Goal: Task Accomplishment & Management: Manage account settings

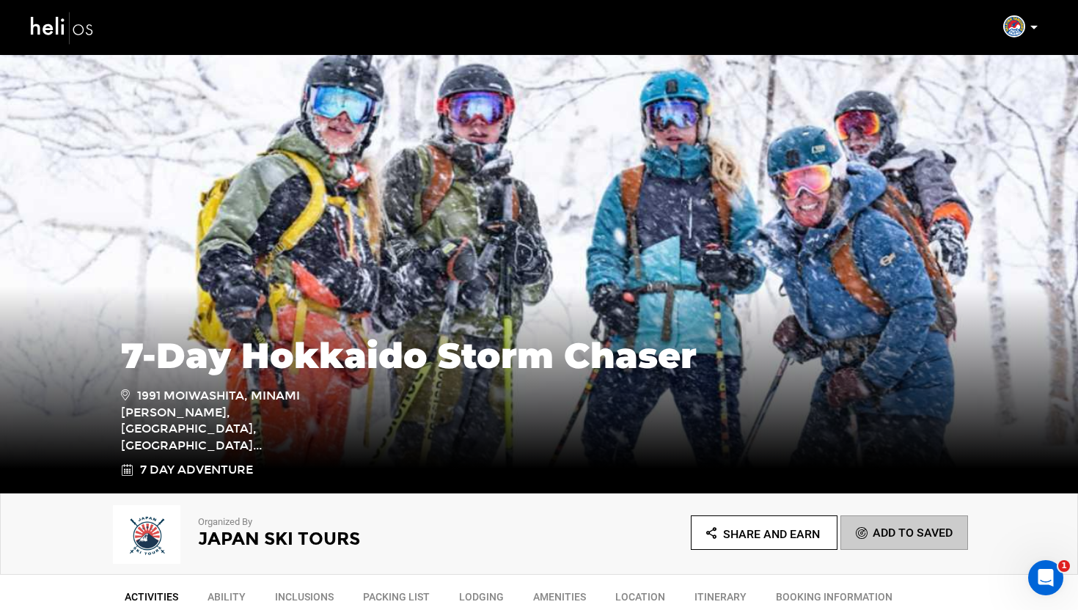
click at [1033, 26] on icon at bounding box center [1034, 28] width 7 height 4
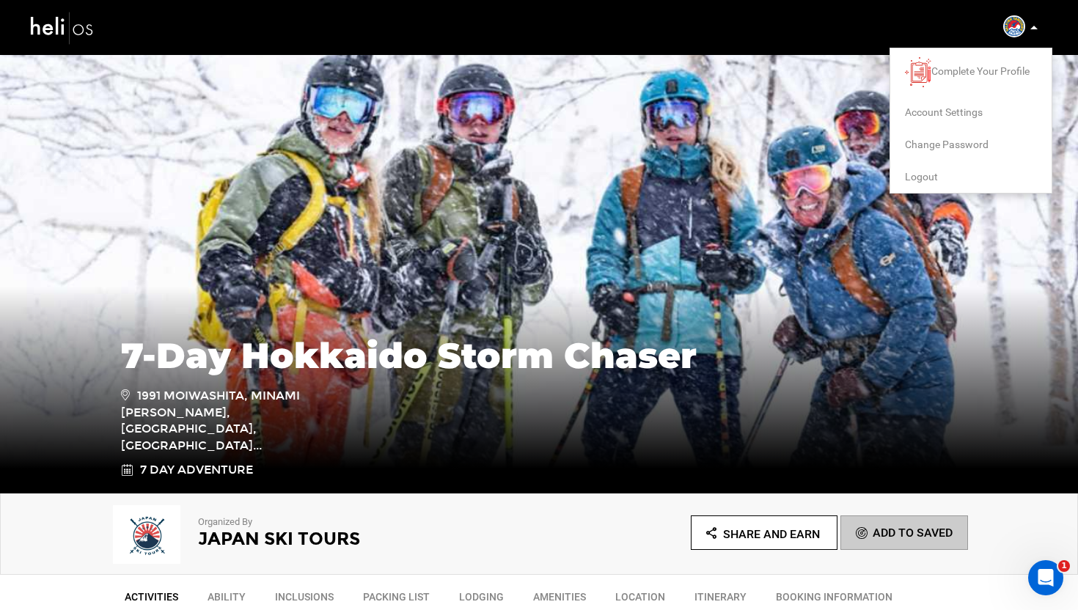
click at [926, 172] on span "Logout" at bounding box center [921, 177] width 33 height 12
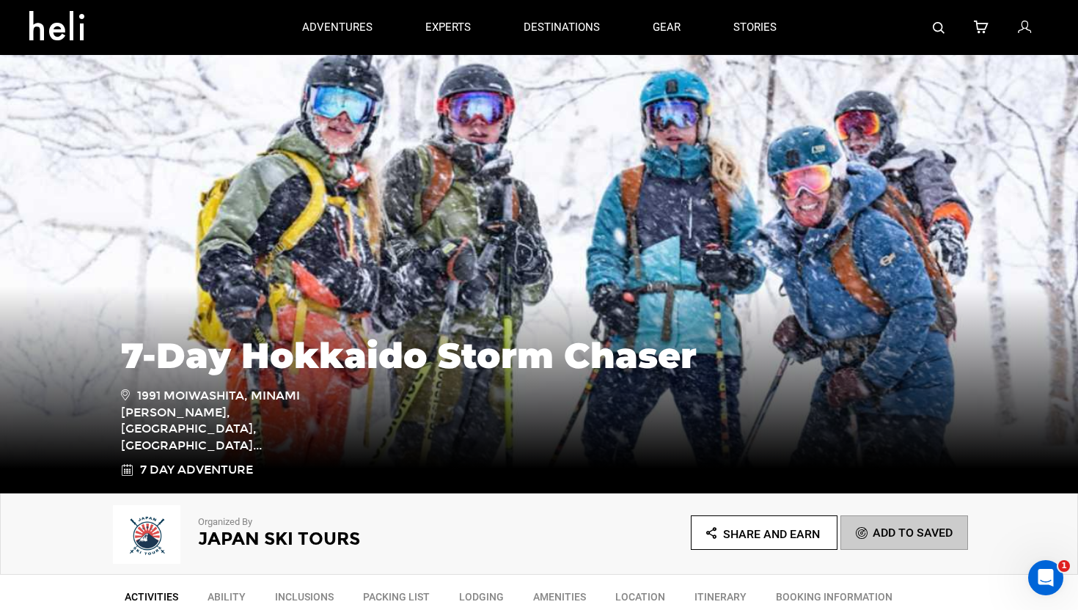
click at [1023, 32] on icon at bounding box center [1024, 27] width 13 height 19
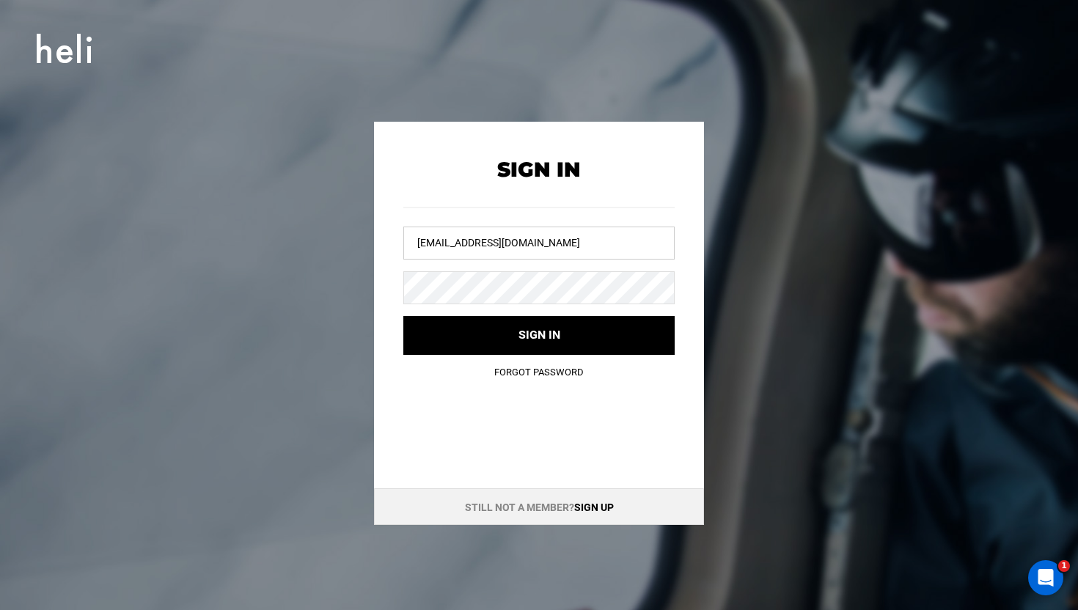
click at [518, 241] on input "[EMAIL_ADDRESS][DOMAIN_NAME]" at bounding box center [538, 243] width 271 height 33
drag, startPoint x: 518, startPoint y: 241, endPoint x: 538, endPoint y: 198, distance: 46.9
click at [518, 238] on input "[EMAIL_ADDRESS][DOMAIN_NAME]" at bounding box center [538, 243] width 271 height 33
type input "[EMAIL_ADDRESS][DOMAIN_NAME]"
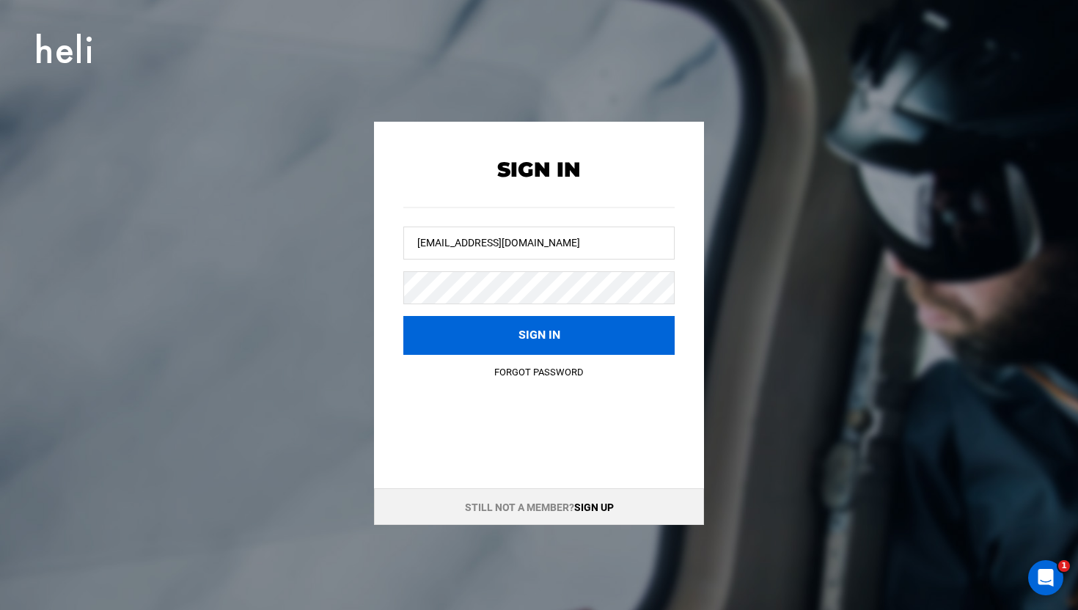
click at [499, 340] on button "Sign in" at bounding box center [538, 335] width 271 height 39
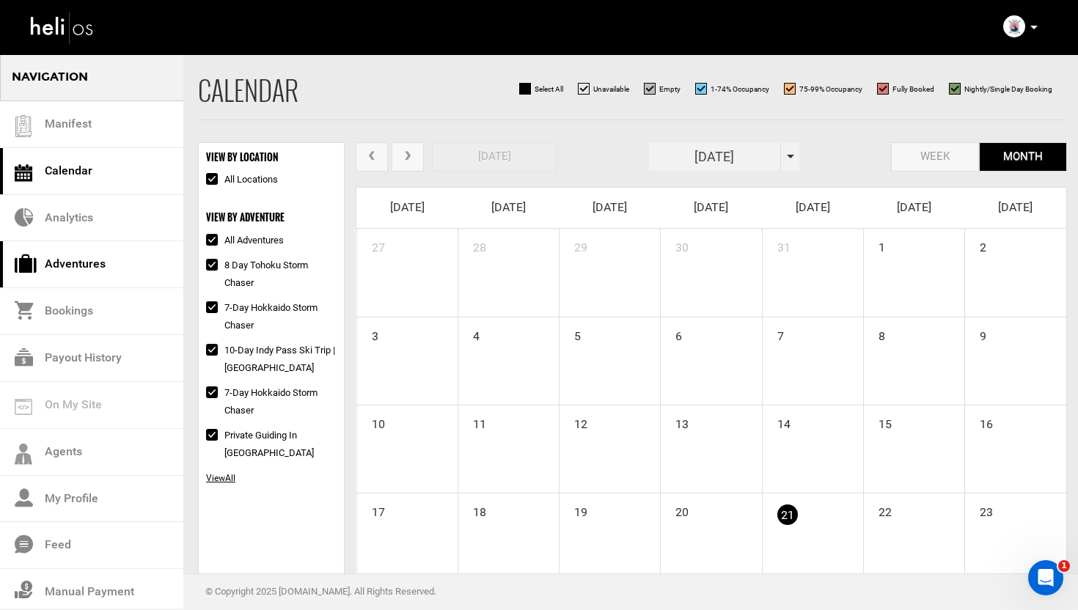
click at [108, 260] on link "Adventures" at bounding box center [91, 264] width 183 height 47
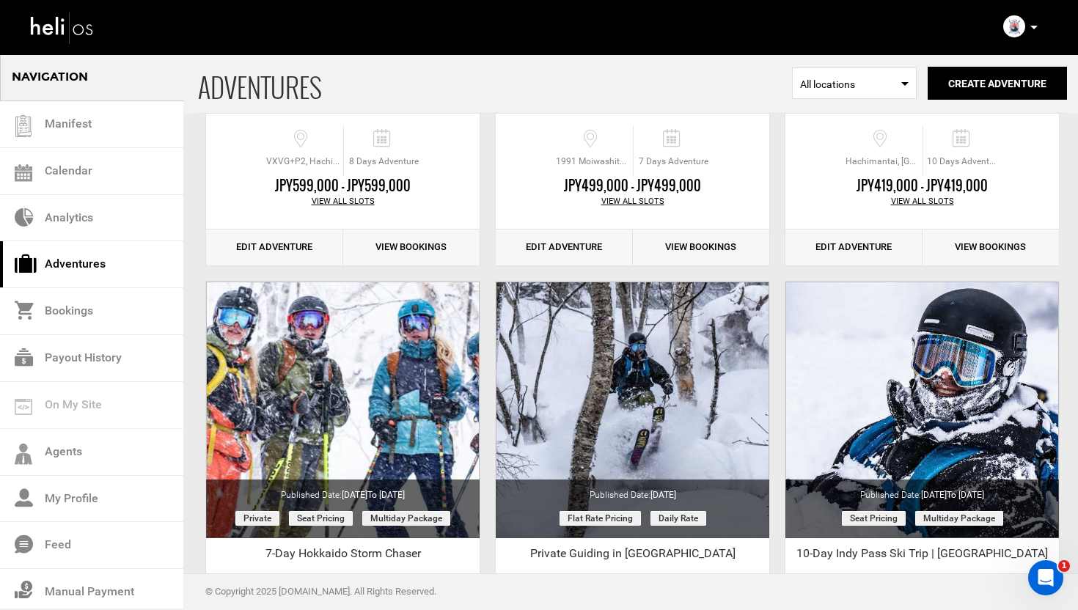
scroll to position [349, 0]
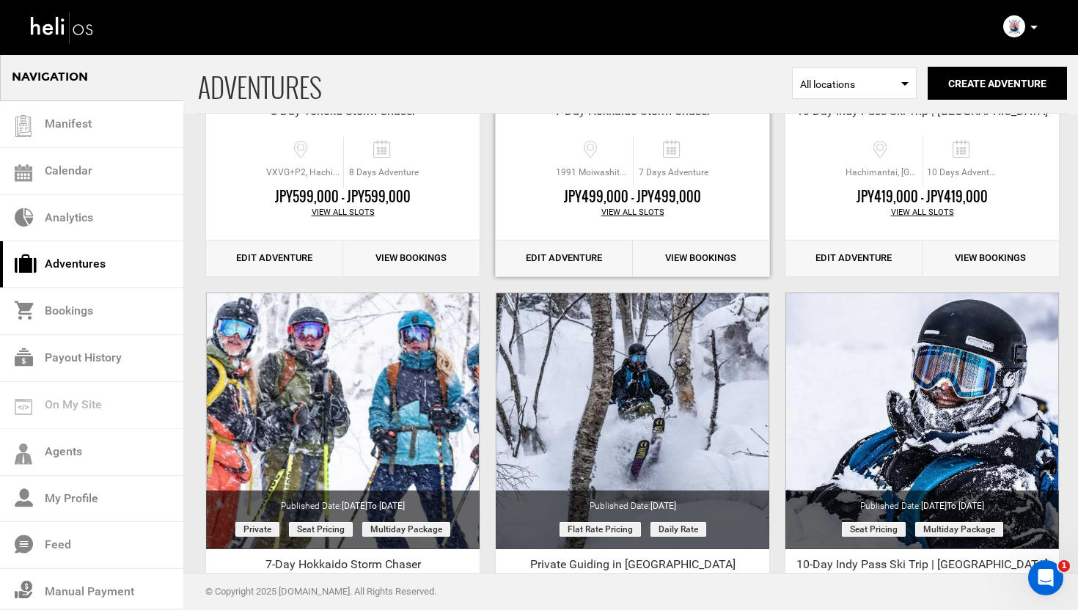
click at [571, 257] on link "Edit Adventure" at bounding box center [564, 259] width 137 height 36
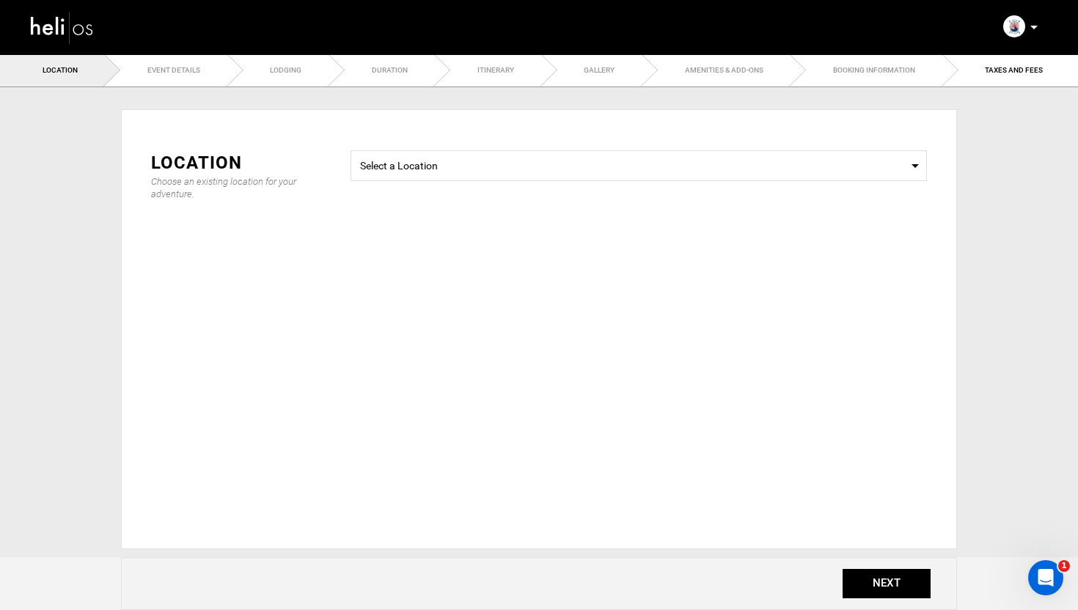
type input "7"
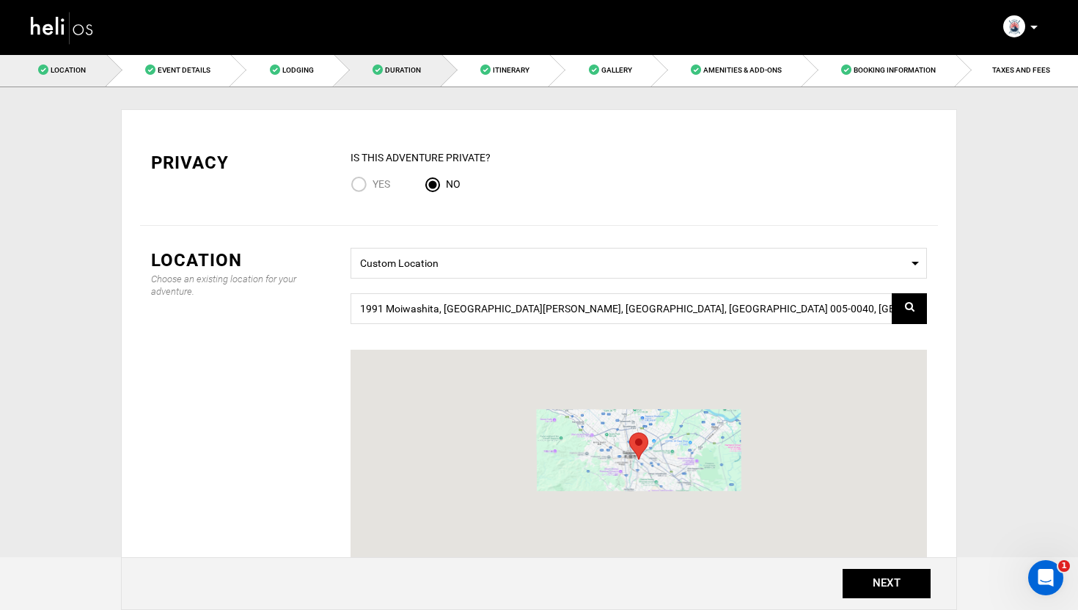
click at [431, 66] on link "Duration" at bounding box center [388, 70] width 108 height 33
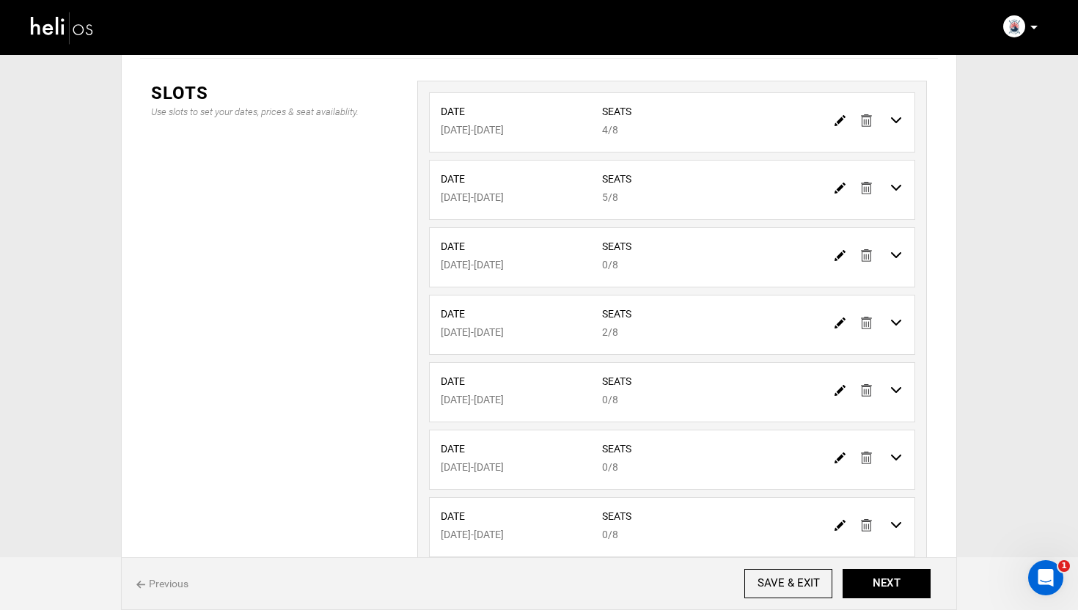
scroll to position [321, 0]
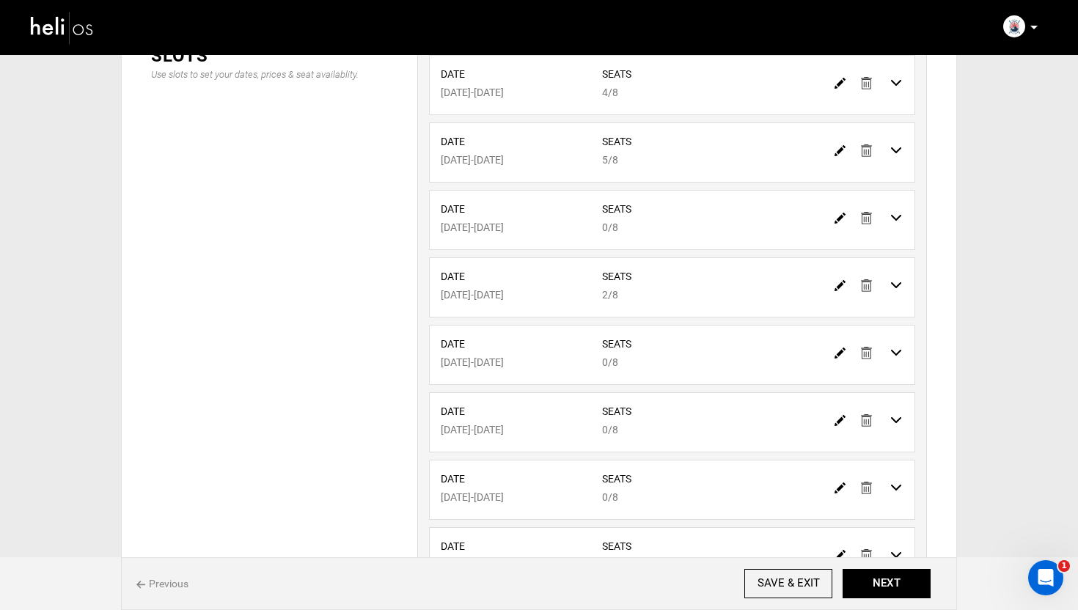
click at [837, 289] on img at bounding box center [840, 285] width 11 height 11
type input "[DATE]"
type input "2"
type input "8"
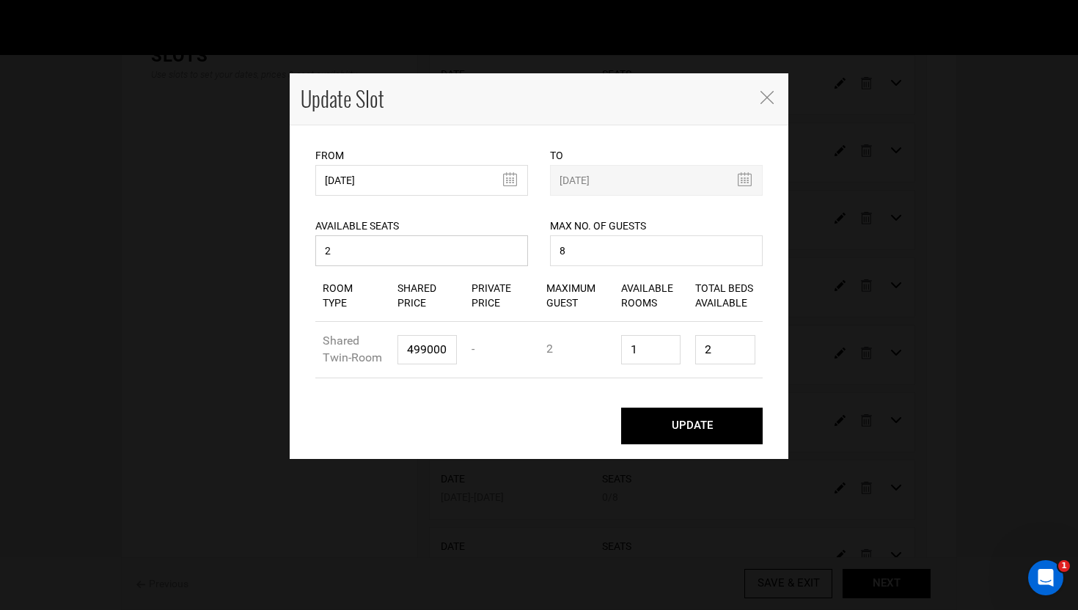
click at [398, 252] on input "2" at bounding box center [421, 250] width 213 height 31
type input "1"
click at [718, 352] on input "2" at bounding box center [725, 349] width 60 height 29
type input "1"
click at [691, 428] on button "UPDATE" at bounding box center [692, 426] width 142 height 37
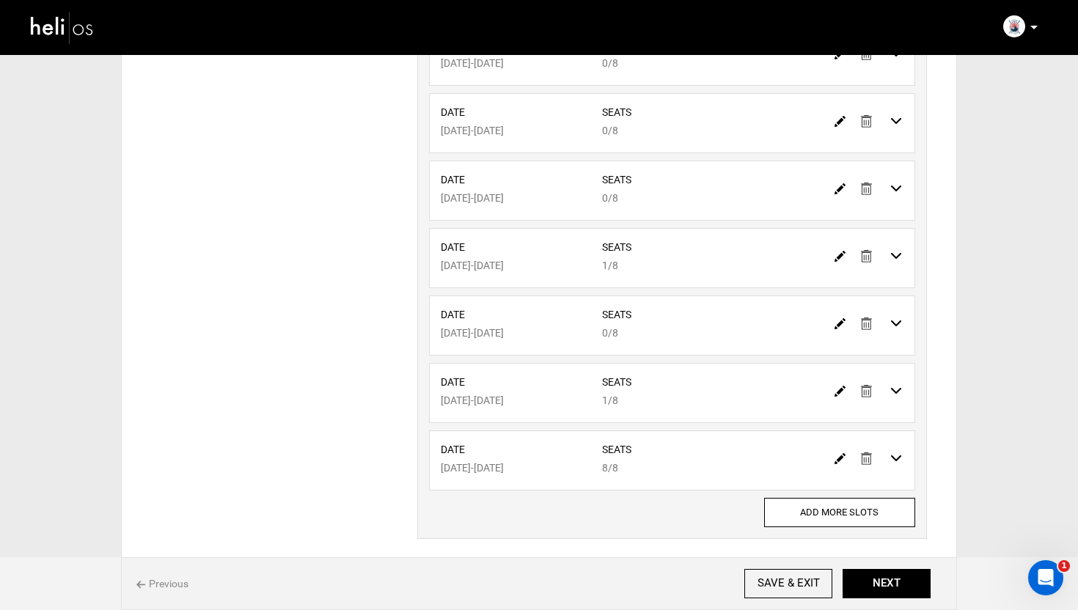
scroll to position [632, 0]
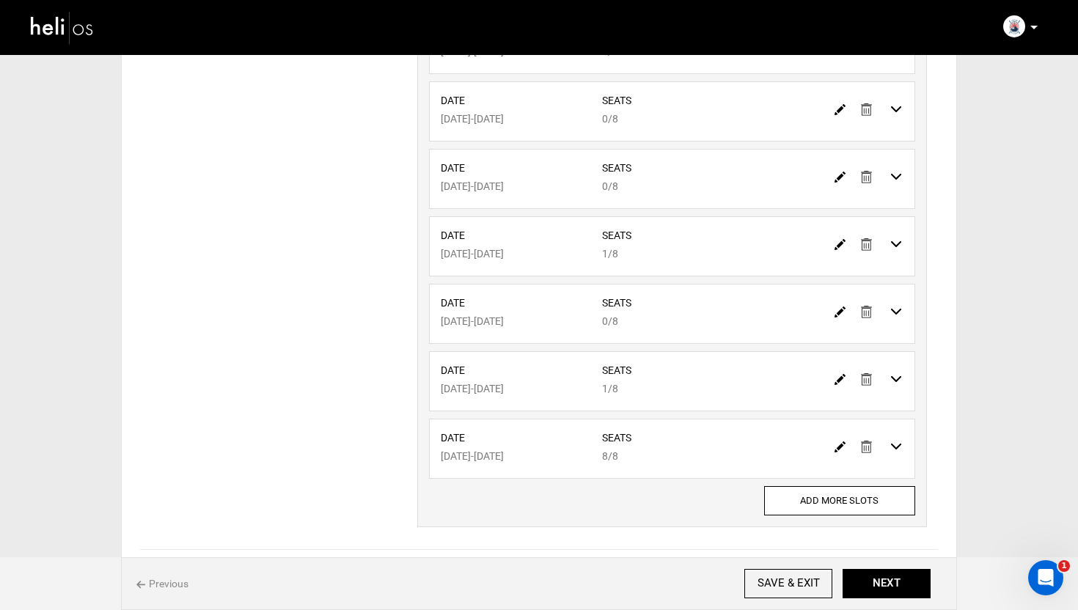
click at [841, 450] on img at bounding box center [840, 447] width 11 height 11
type input "[DATE]"
type input "8"
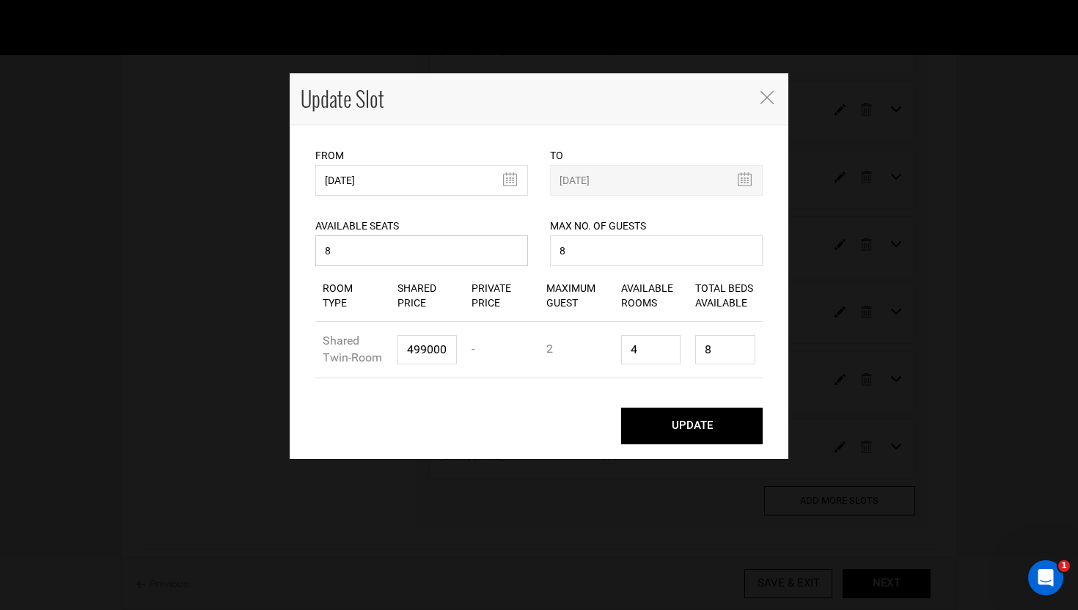
click at [387, 253] on input "8" at bounding box center [421, 250] width 213 height 31
type input "6"
click at [656, 341] on input "4" at bounding box center [651, 349] width 60 height 29
type input "34"
type input "68"
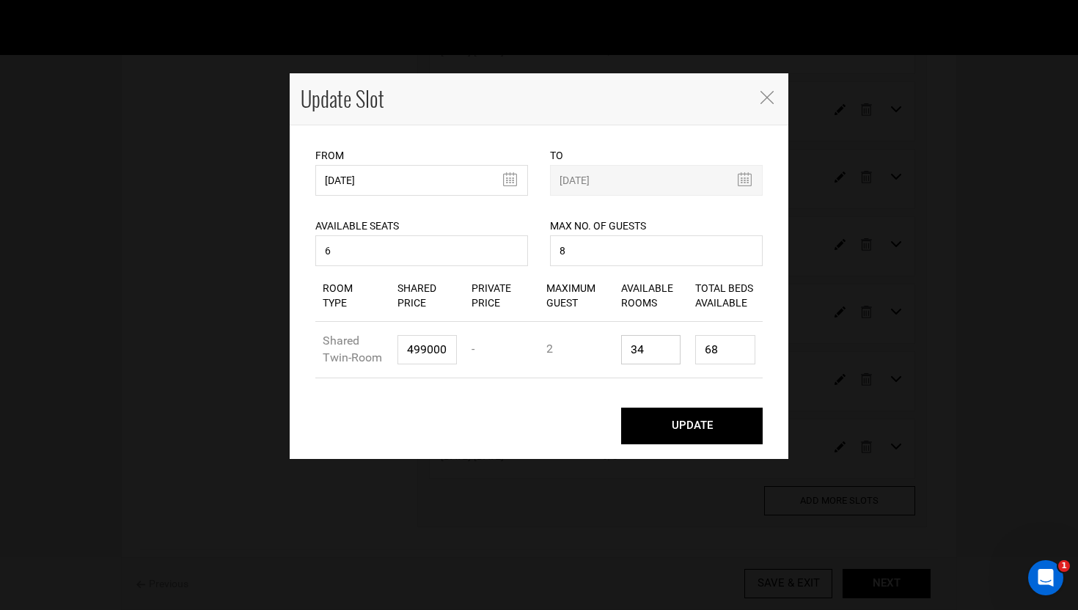
type input "3"
type input "6"
type input "3"
click at [685, 421] on button "UPDATE" at bounding box center [692, 426] width 142 height 37
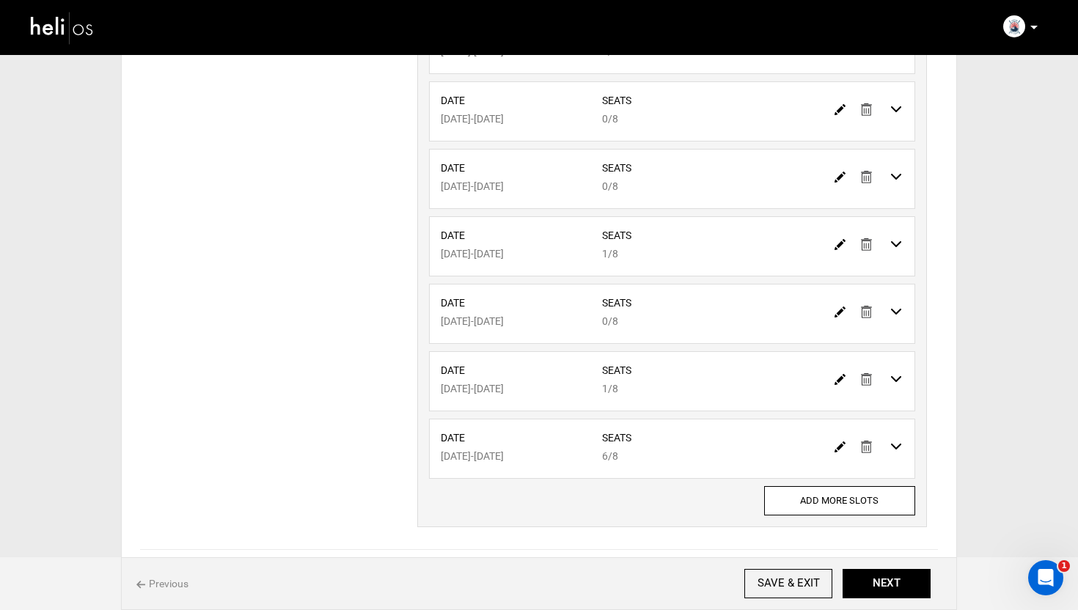
scroll to position [0, 0]
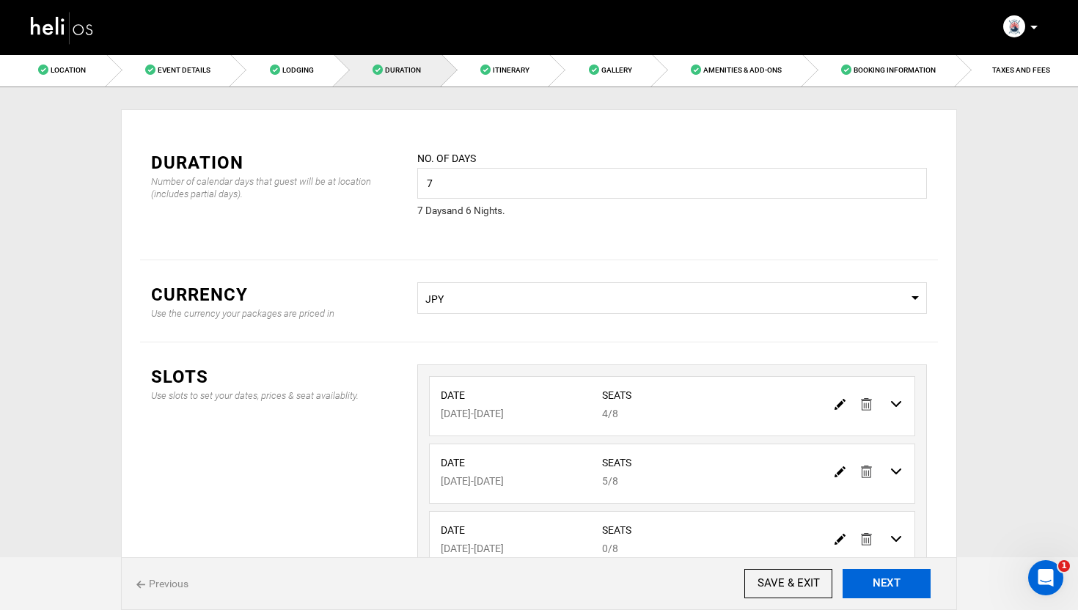
click at [908, 583] on button "NEXT" at bounding box center [887, 583] width 88 height 29
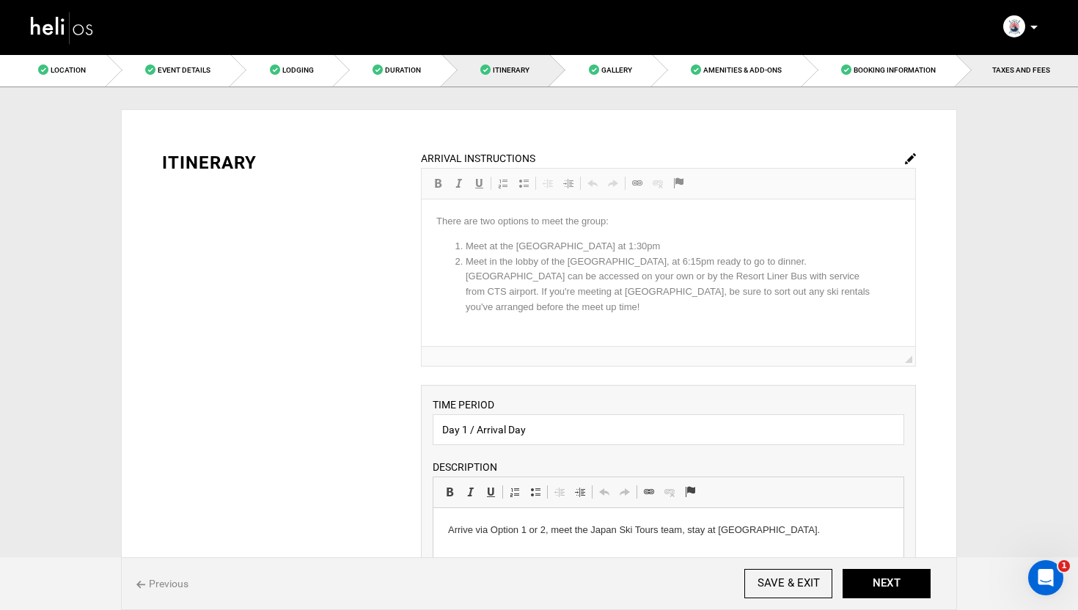
click at [1020, 75] on link "TAXES AND FEES" at bounding box center [1017, 70] width 122 height 33
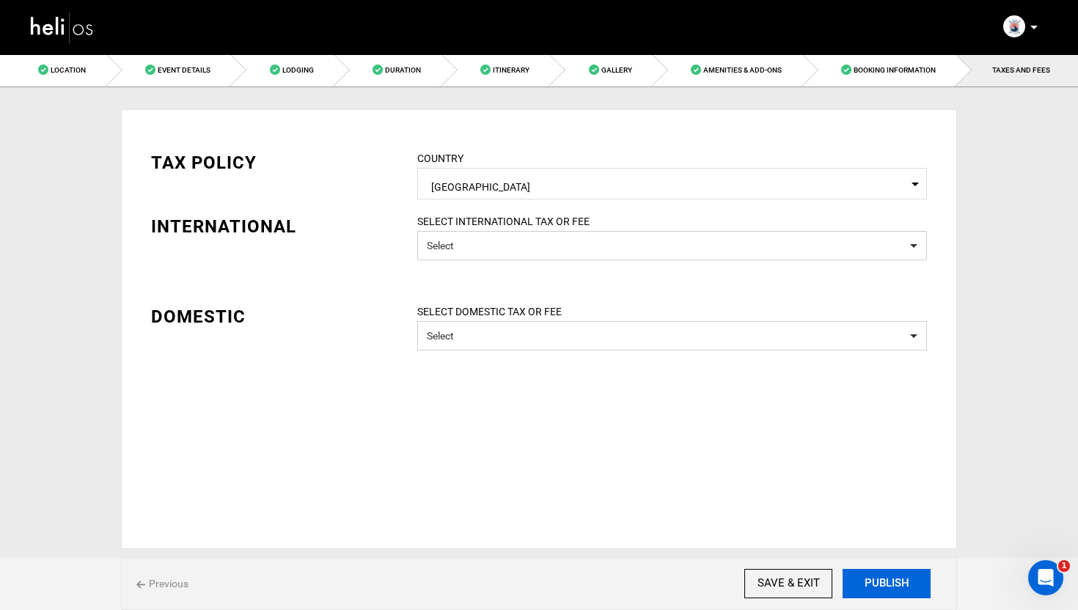
click at [885, 593] on button "PUBLISH" at bounding box center [887, 583] width 88 height 29
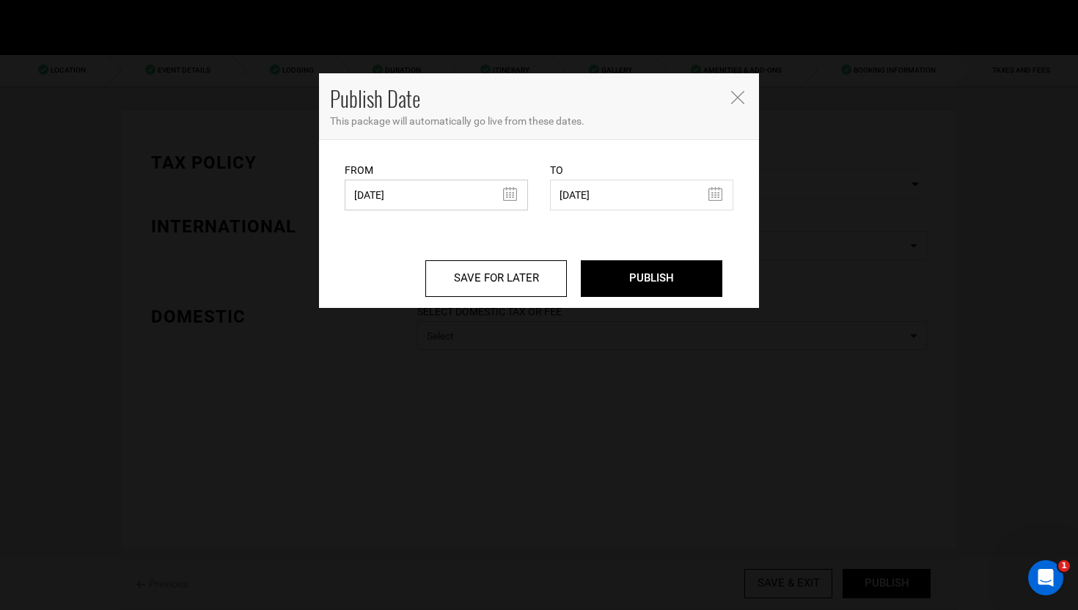
click at [442, 194] on input "[DATE]" at bounding box center [436, 195] width 183 height 31
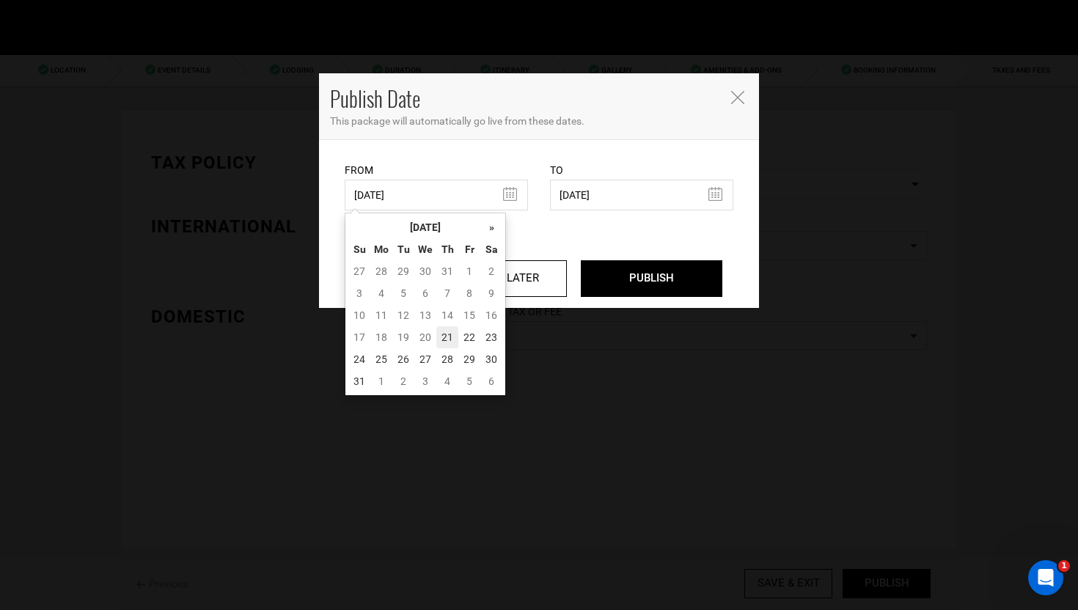
click at [448, 336] on td "21" at bounding box center [447, 337] width 22 height 22
type input "[DATE]"
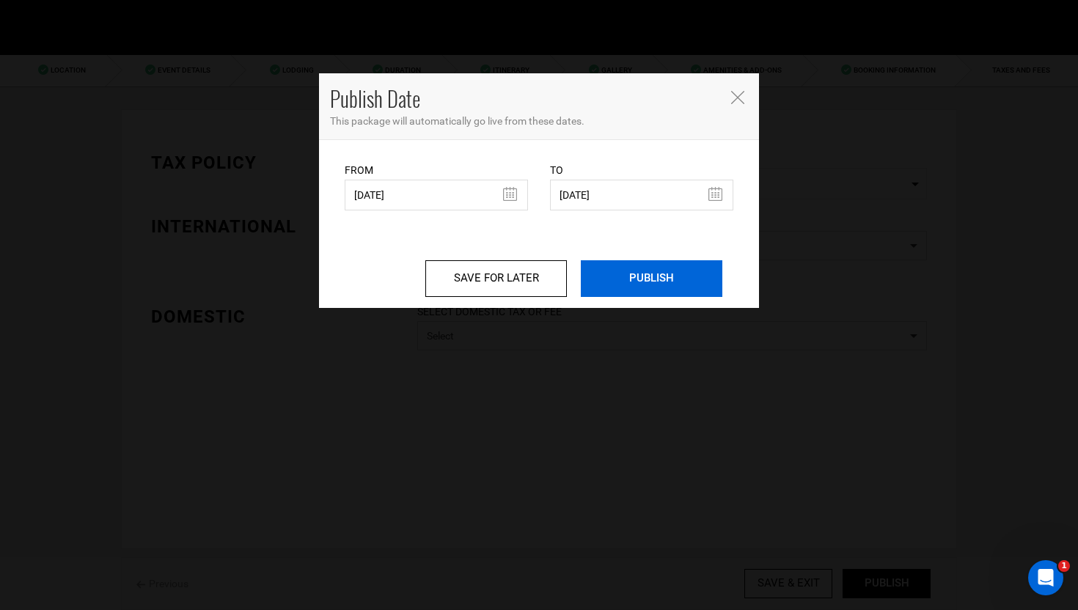
click at [675, 277] on input "PUBLISH" at bounding box center [652, 278] width 142 height 37
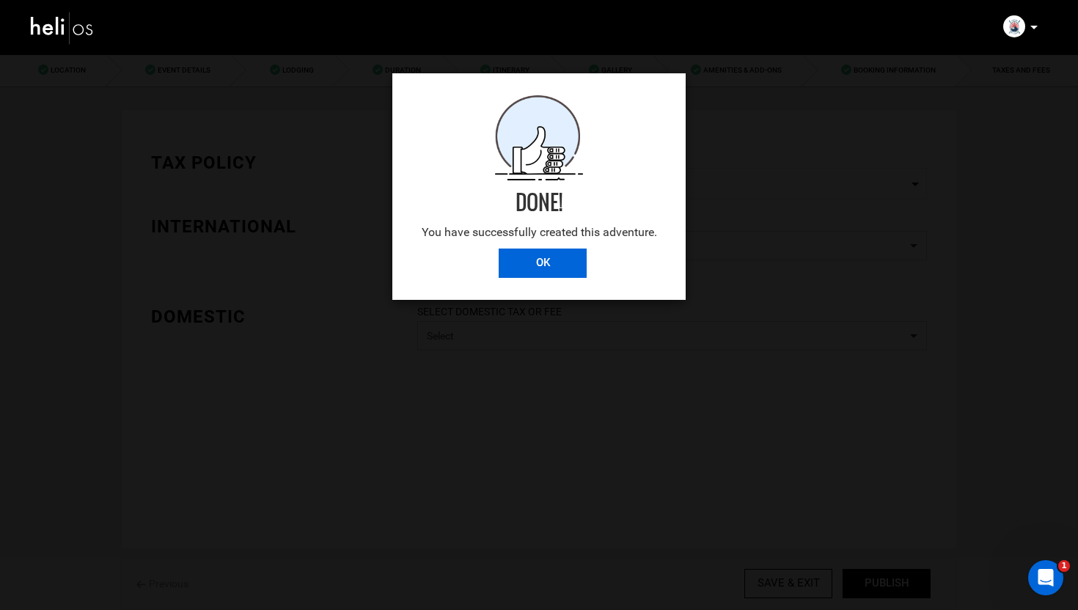
click at [546, 260] on input "OK" at bounding box center [543, 263] width 88 height 29
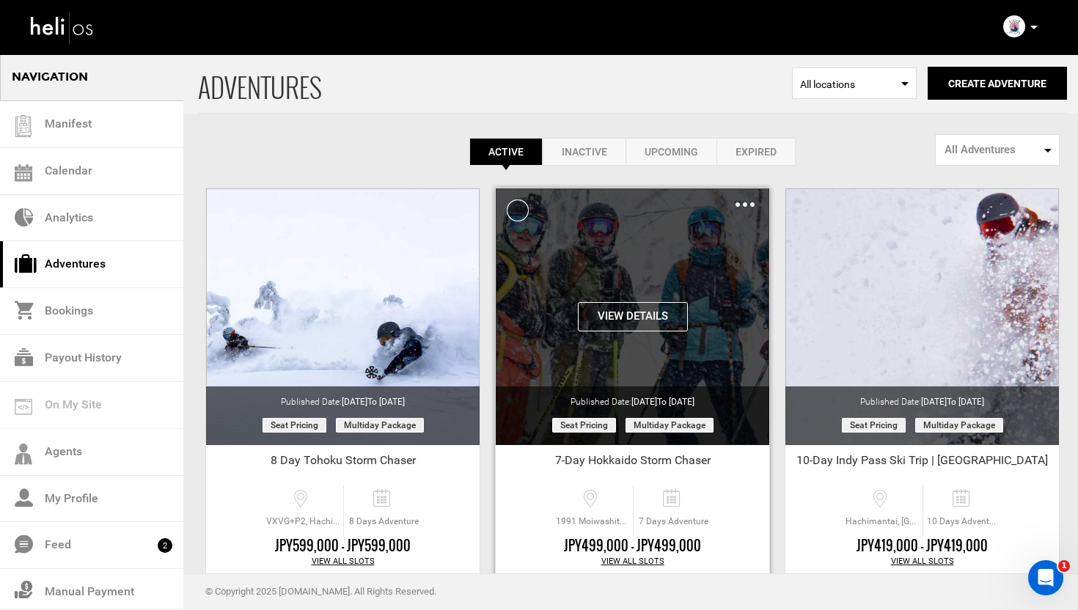
click at [747, 206] on img at bounding box center [745, 204] width 19 height 4
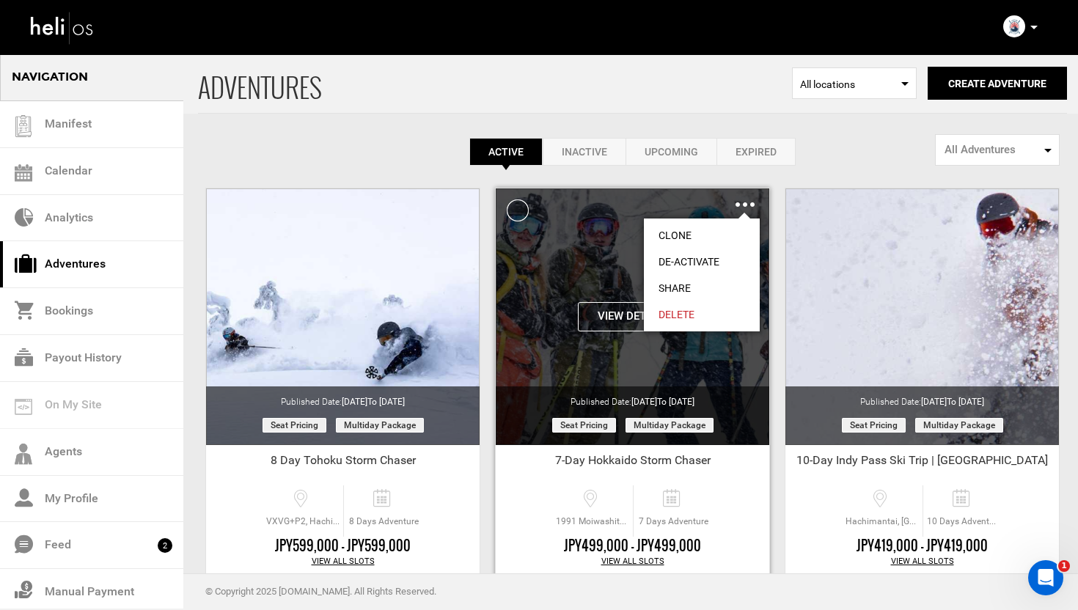
click at [687, 286] on link "Share" at bounding box center [702, 288] width 116 height 26
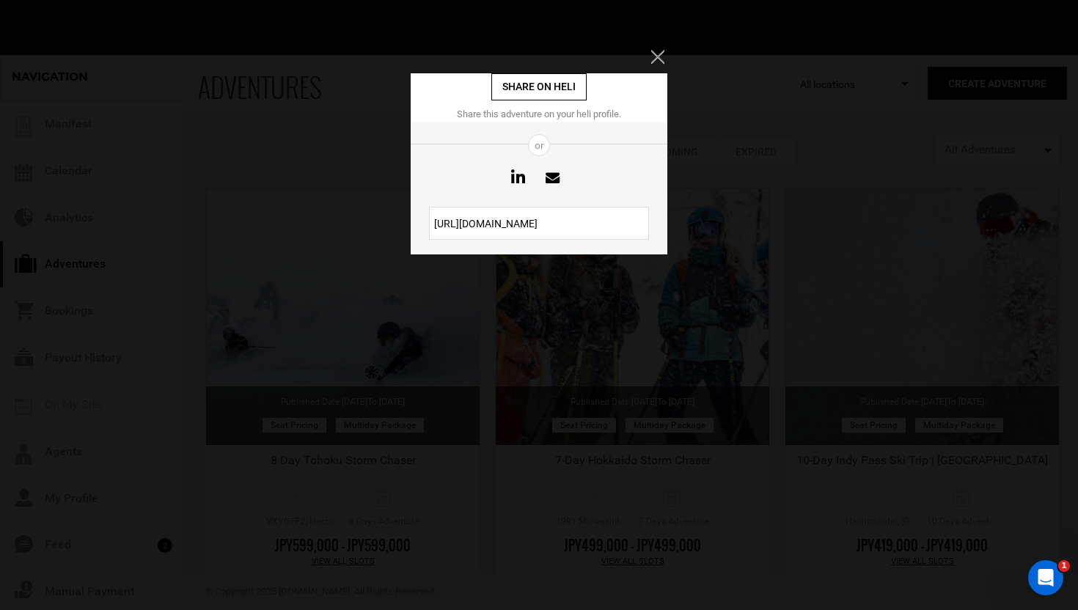
click at [596, 221] on input "[URL][DOMAIN_NAME]" at bounding box center [539, 223] width 220 height 33
click at [659, 57] on icon "Close" at bounding box center [657, 56] width 13 height 13
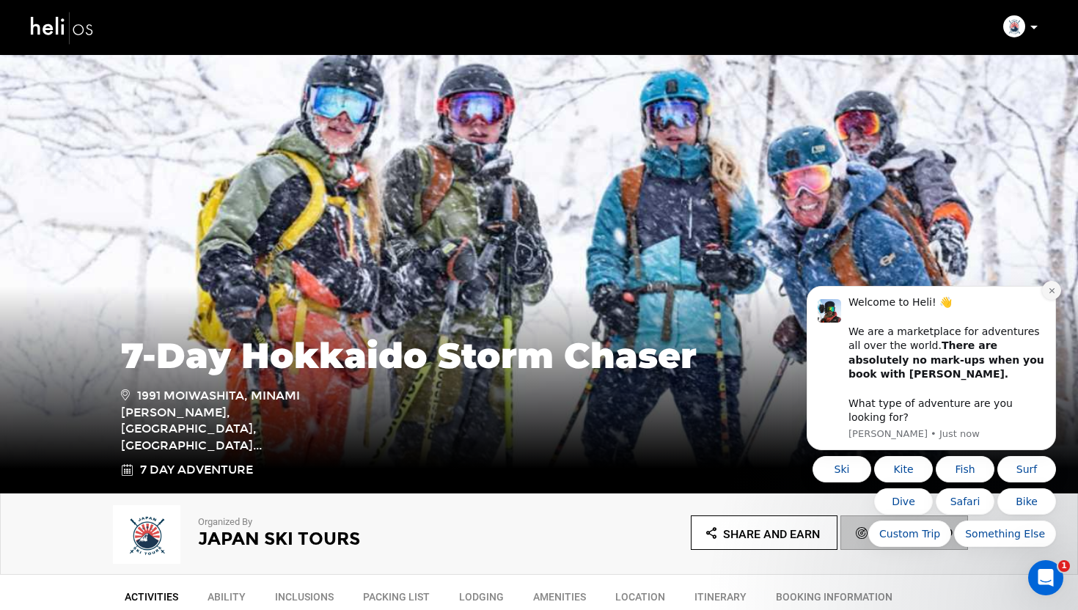
click at [1054, 295] on icon "Dismiss notification" at bounding box center [1052, 291] width 8 height 8
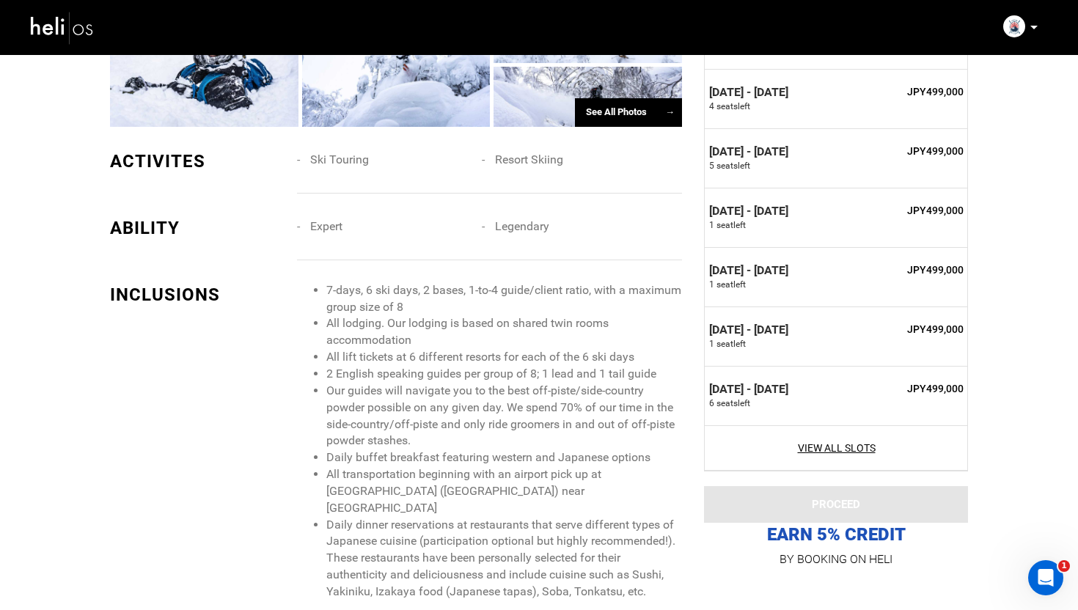
scroll to position [1396, 0]
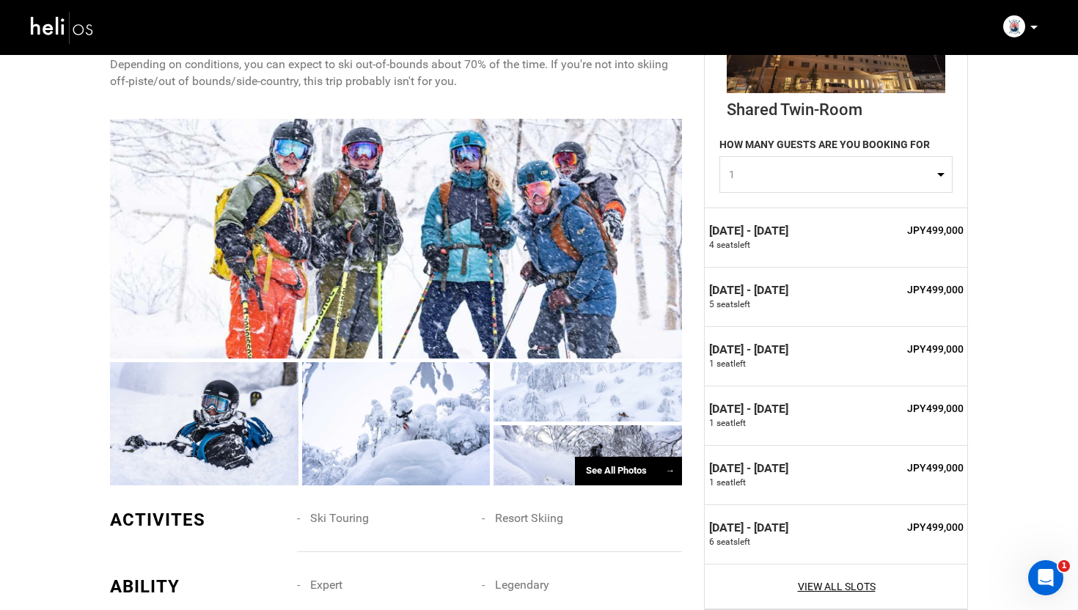
scroll to position [877, 0]
